Goal: Information Seeking & Learning: Learn about a topic

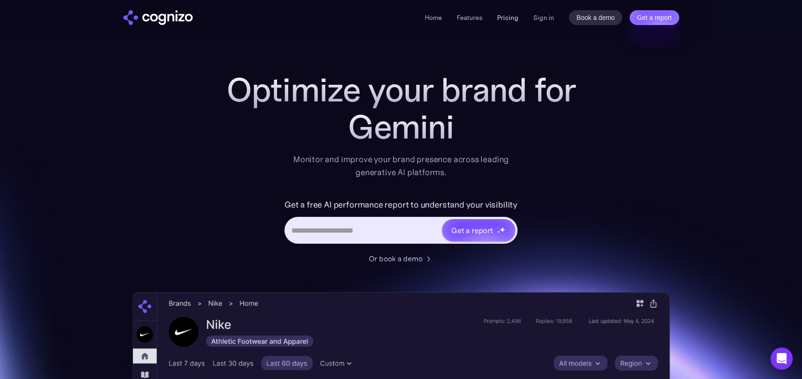
click at [506, 17] on link "Pricing" at bounding box center [507, 17] width 21 height 8
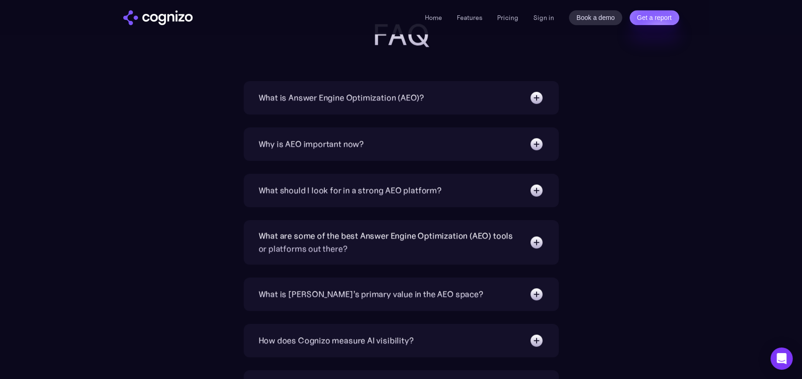
scroll to position [2038, 0]
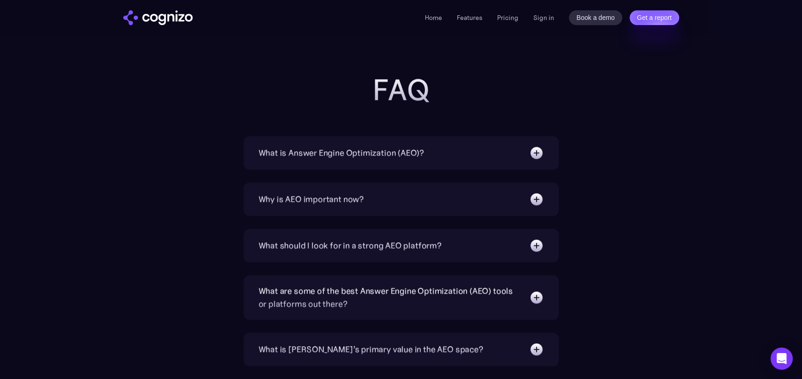
click at [446, 149] on div "What is Answer Engine Optimization (AEO)?" at bounding box center [401, 152] width 285 height 15
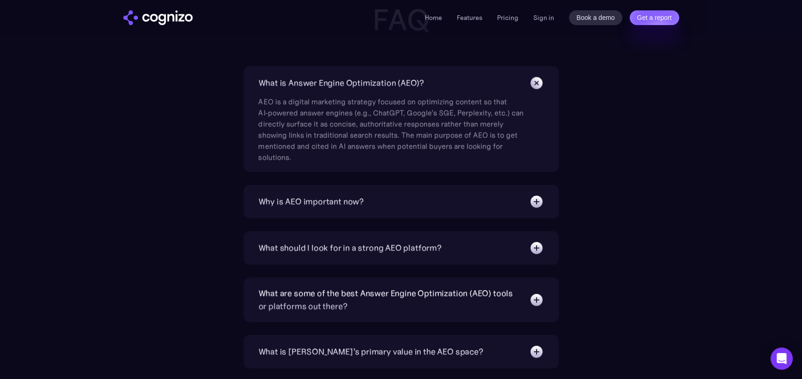
scroll to position [2131, 0]
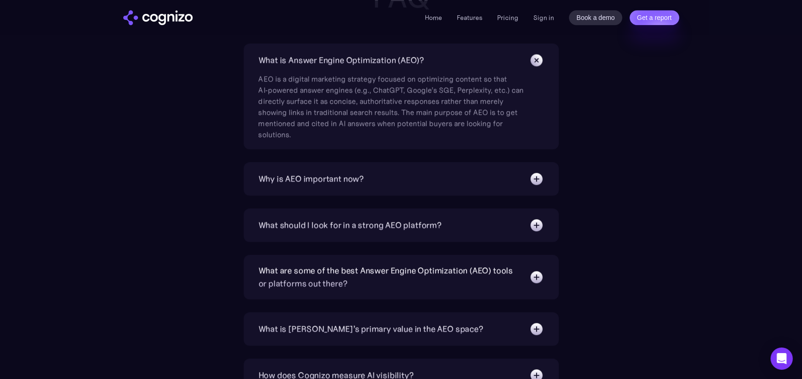
click at [369, 171] on div "Why is AEO important now?" at bounding box center [401, 178] width 285 height 15
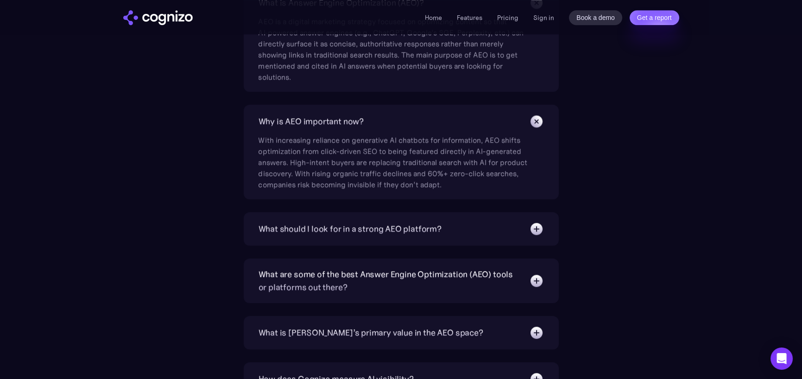
scroll to position [2270, 0]
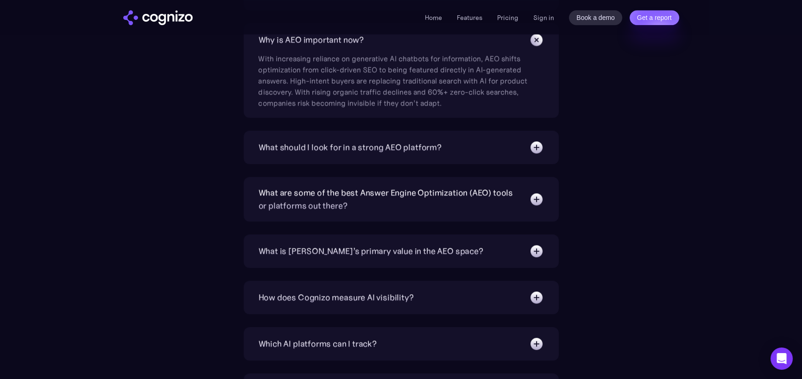
click at [384, 201] on div "What are some of the best Answer Engine Optimization (AEO) tools or platforms o…" at bounding box center [389, 199] width 261 height 26
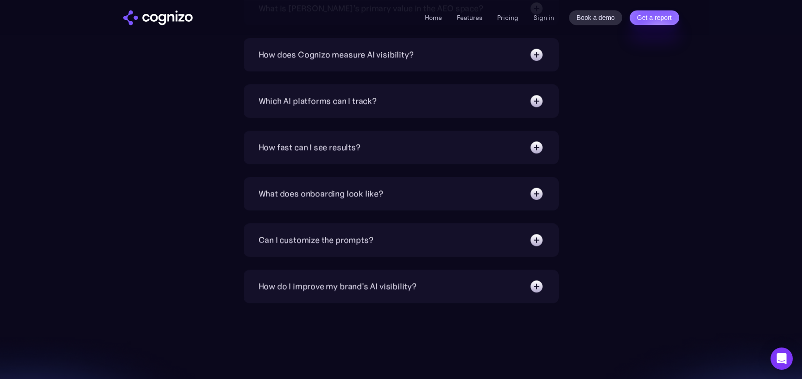
scroll to position [2687, 0]
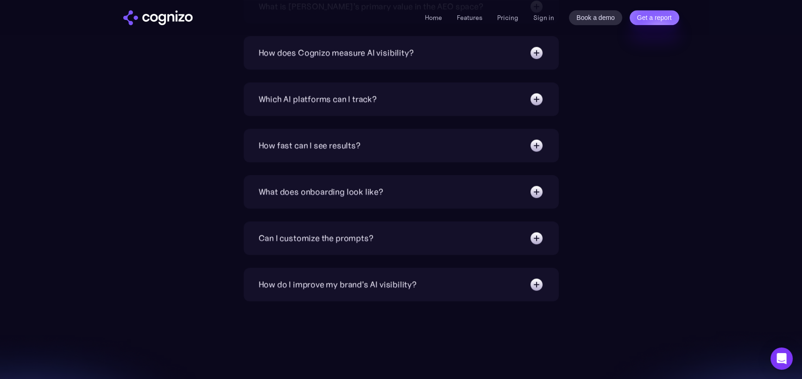
click at [378, 234] on div "Can I customize the prompts?" at bounding box center [401, 238] width 285 height 15
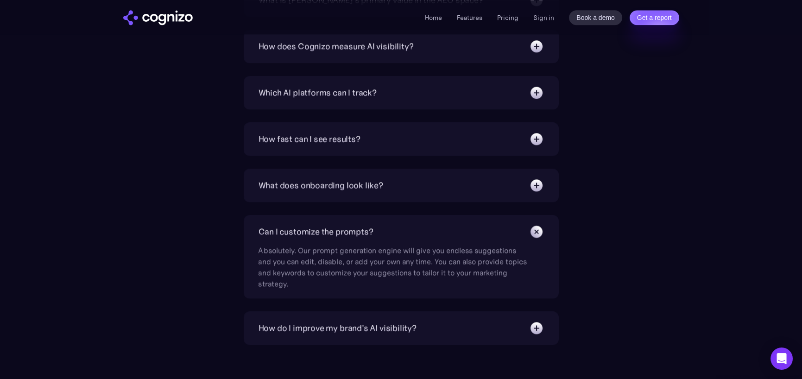
scroll to position [2733, 0]
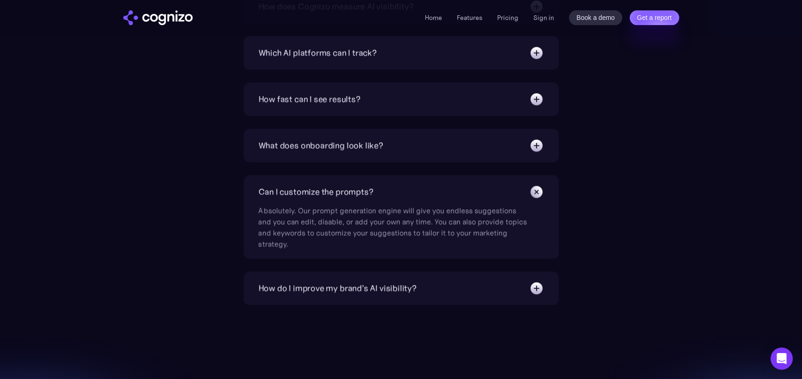
click at [352, 271] on div "How do I improve my brand's AI visibility? Cognizo Optimize is built to turn AI…" at bounding box center [401, 287] width 315 height 33
click at [352, 283] on div "How do I improve my brand's AI visibility?" at bounding box center [338, 288] width 158 height 13
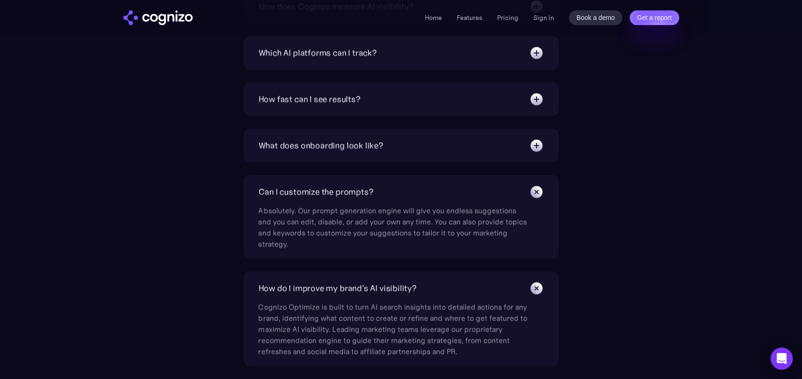
scroll to position [2594, 0]
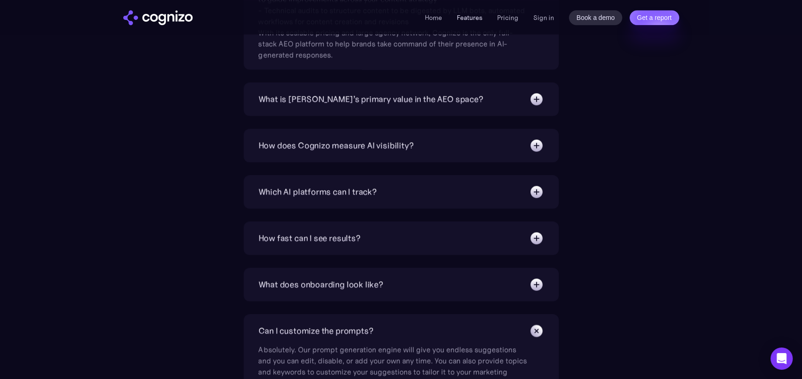
click at [477, 13] on link "Features" at bounding box center [469, 17] width 25 height 8
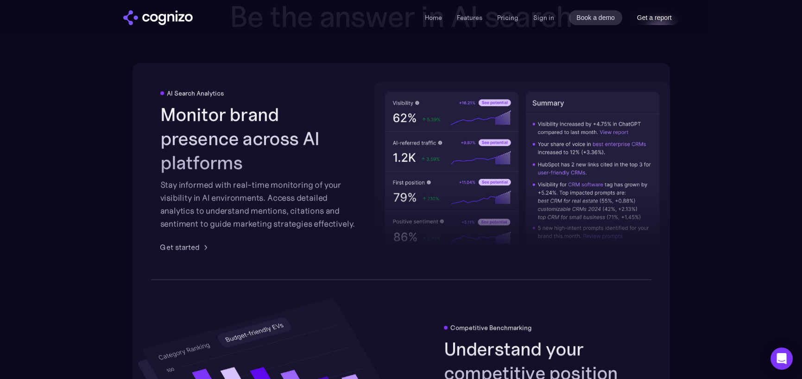
click at [640, 13] on link "Get a report" at bounding box center [655, 17] width 50 height 15
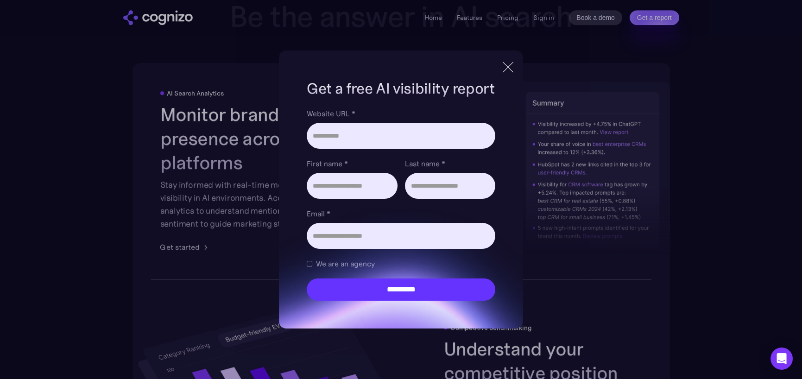
click at [512, 65] on div at bounding box center [508, 67] width 11 height 11
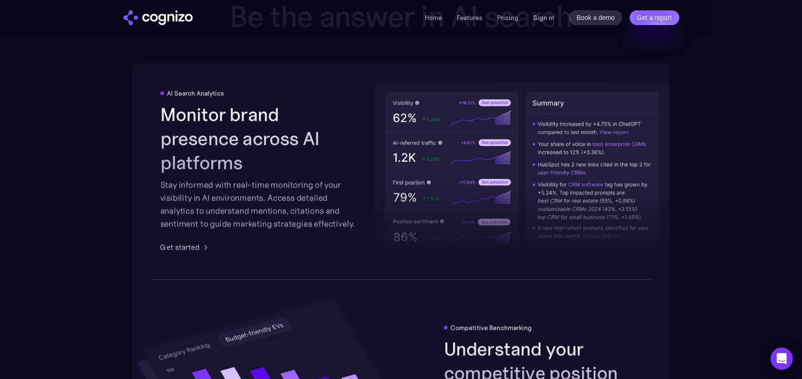
click at [549, 17] on link "Sign in" at bounding box center [543, 17] width 21 height 11
